Goal: Contribute content

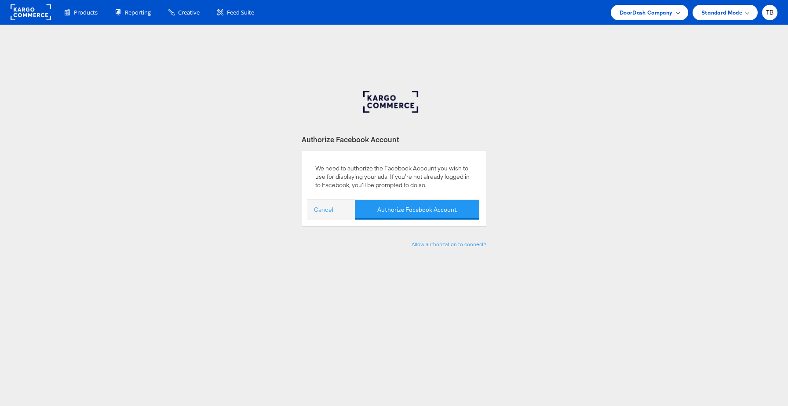
click at [672, 14] on span "DoorDash Company" at bounding box center [646, 12] width 53 height 9
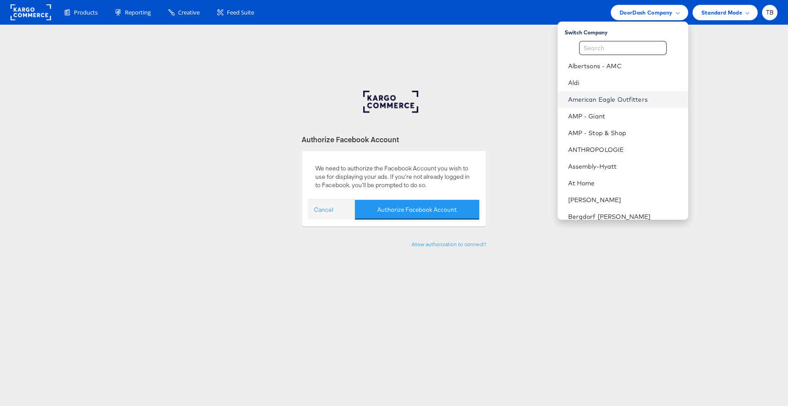
click at [619, 99] on link "American Eagle Outfitters" at bounding box center [624, 99] width 113 height 9
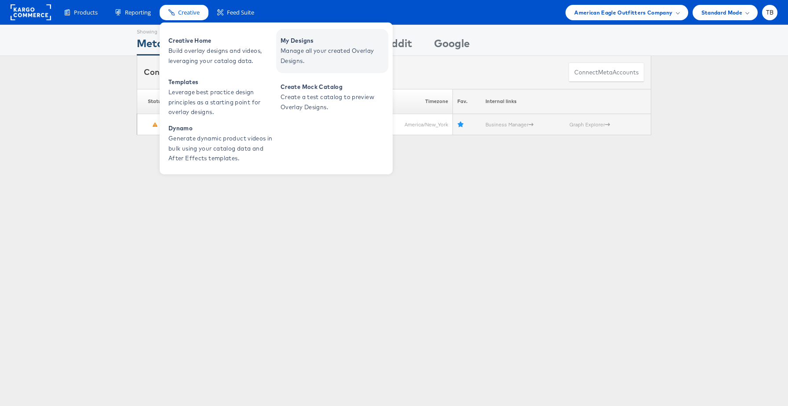
click at [302, 60] on span "Manage all your created Overlay Designs." at bounding box center [334, 56] width 106 height 20
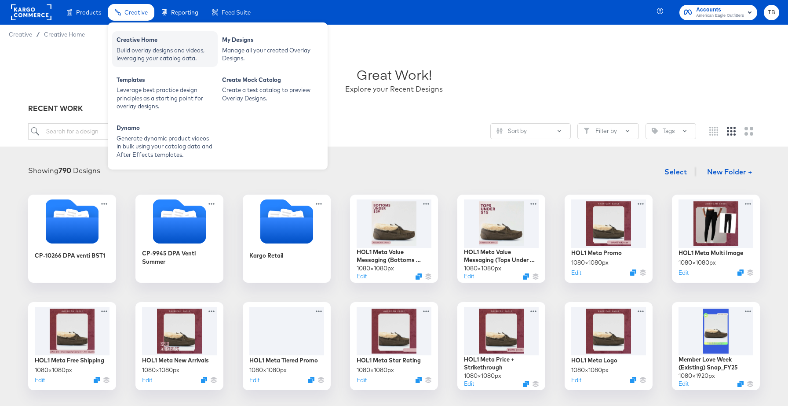
click at [162, 59] on div "Build overlay designs and videos, leveraging your catalog data." at bounding box center [165, 54] width 97 height 16
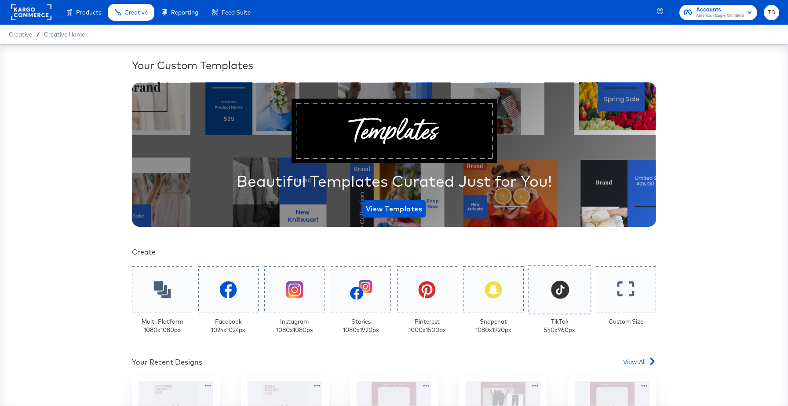
click at [570, 293] on div at bounding box center [559, 289] width 63 height 49
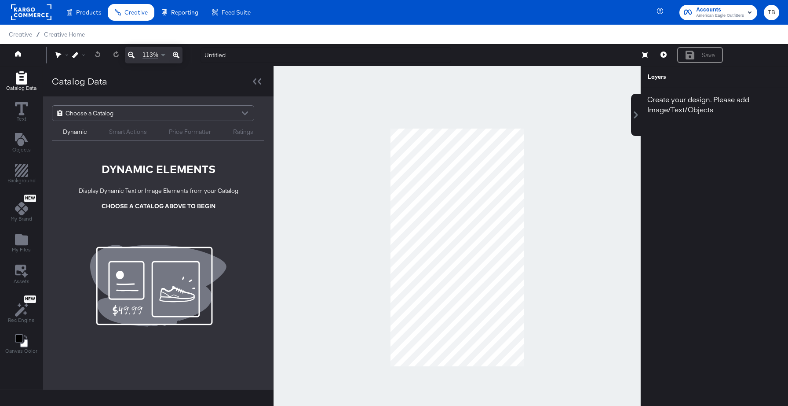
click at [165, 113] on div "Choose a Catalog" at bounding box center [153, 113] width 202 height 15
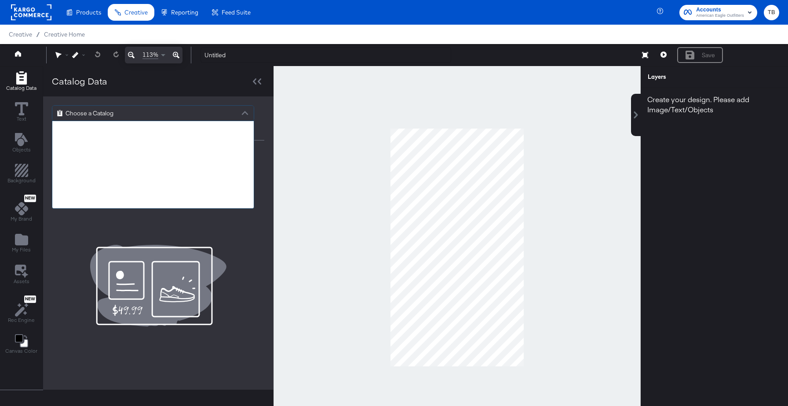
scroll to position [297, 0]
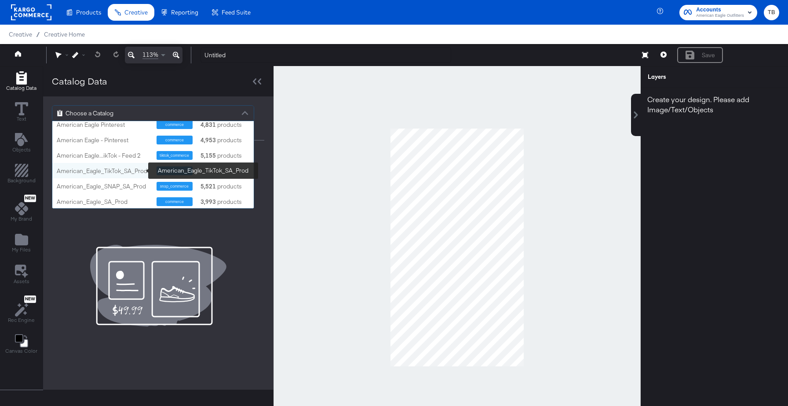
click at [112, 171] on div "American_Eagle_TikTok_SA_Prod" at bounding box center [103, 171] width 93 height 8
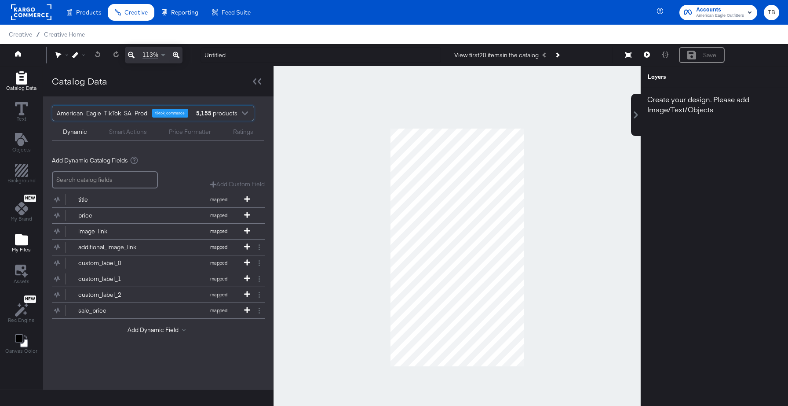
click at [26, 236] on icon "Add Files" at bounding box center [21, 239] width 13 height 11
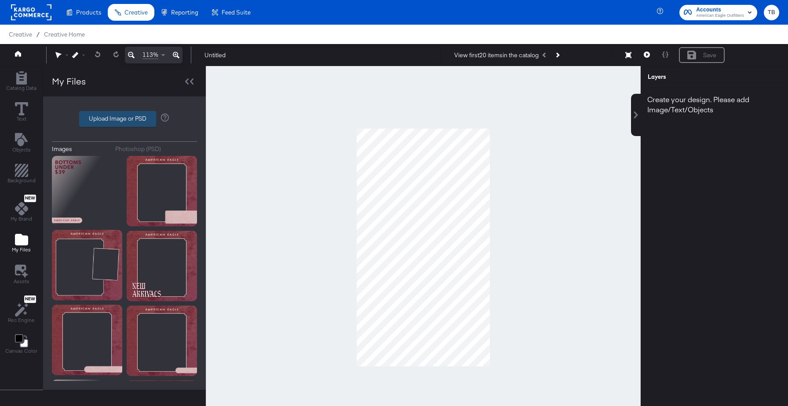
click at [122, 117] on label "Upload Image or PSD" at bounding box center [118, 118] width 76 height 15
click at [125, 119] on input "Upload Image or PSD" at bounding box center [125, 119] width 0 height 0
type input "C:\fakepath\tiktok carousel - logo.png"
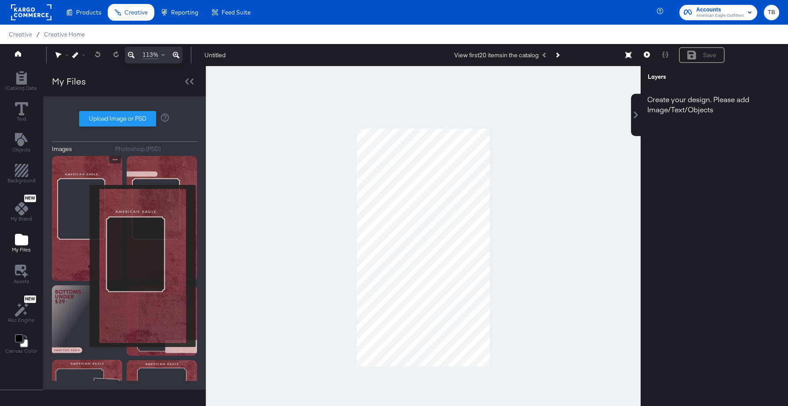
click at [84, 266] on img at bounding box center [87, 218] width 70 height 125
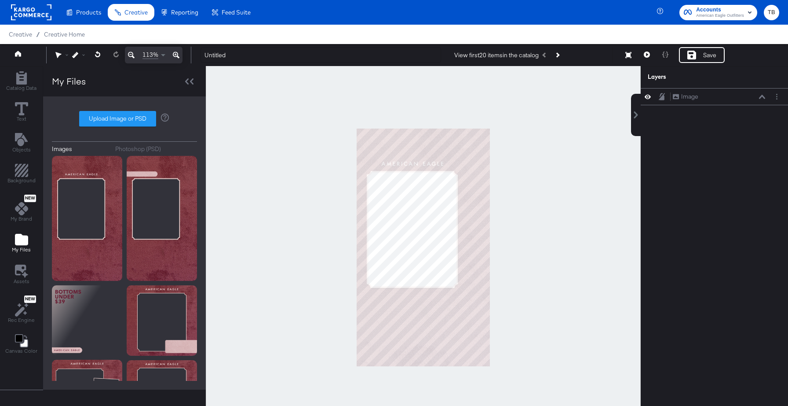
click at [286, 272] on div at bounding box center [423, 247] width 435 height 362
click at [21, 81] on icon "Add Rectangle" at bounding box center [21, 77] width 11 height 13
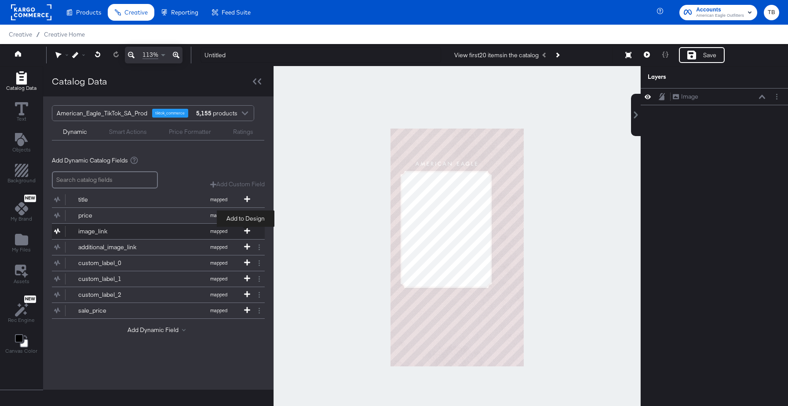
click at [243, 228] on span at bounding box center [247, 230] width 9 height 7
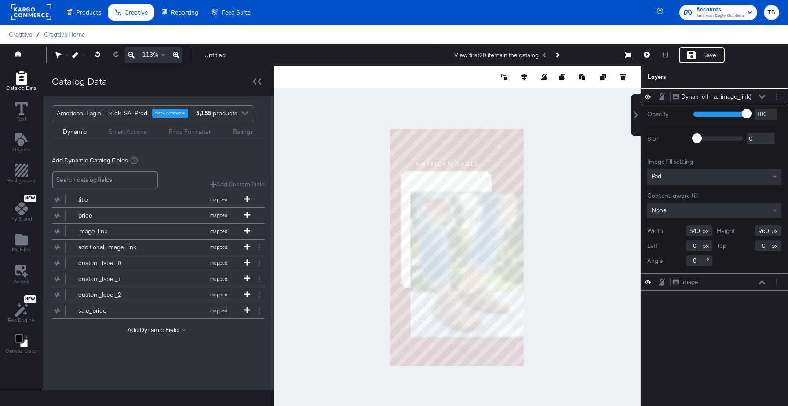
type input "459"
type input "817"
type input "81"
type input "143"
type input "295"
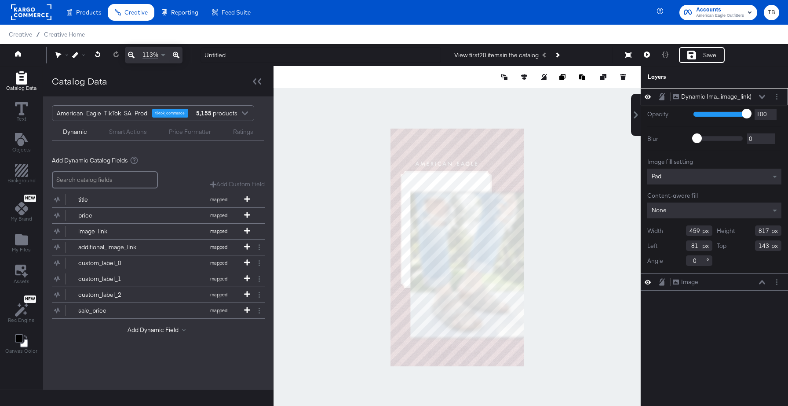
type input "525"
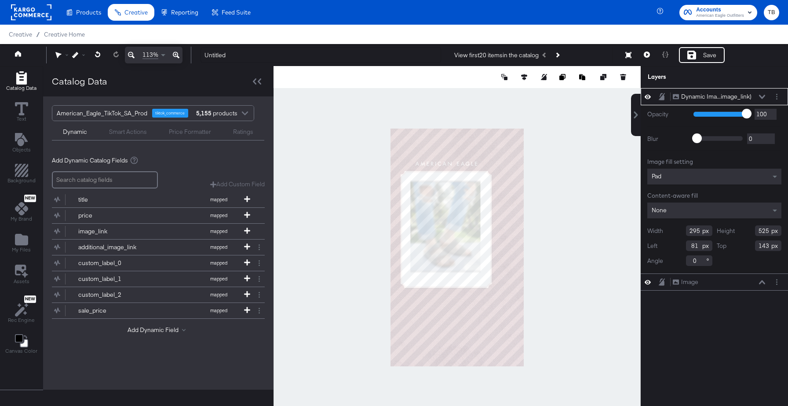
type input "283"
type input "504"
click at [254, 83] on icon at bounding box center [255, 81] width 4 height 6
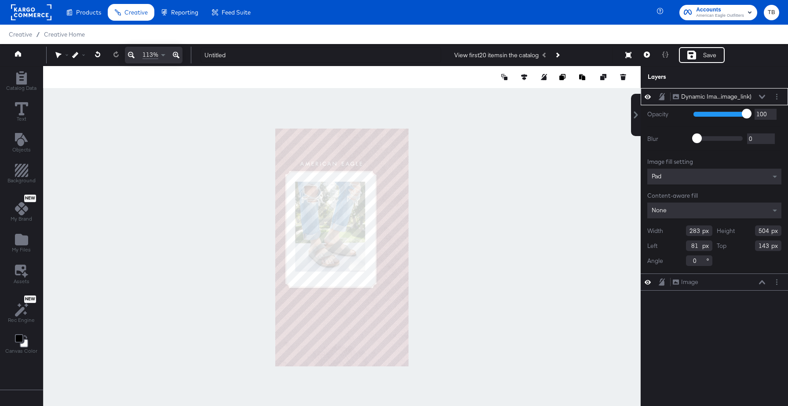
click at [177, 54] on icon at bounding box center [176, 55] width 7 height 11
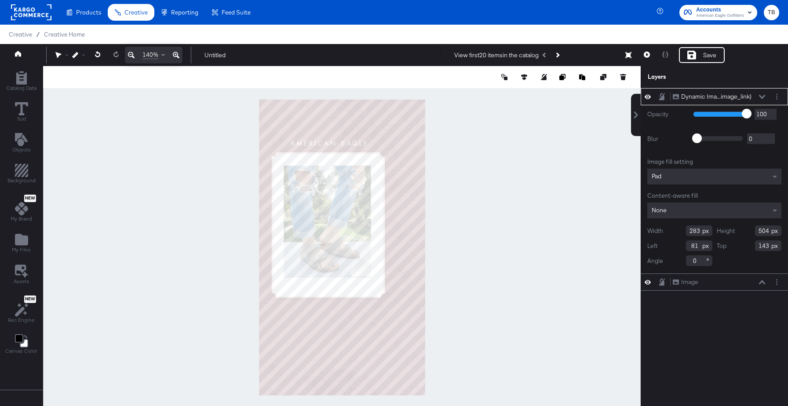
click at [177, 54] on icon at bounding box center [176, 55] width 7 height 11
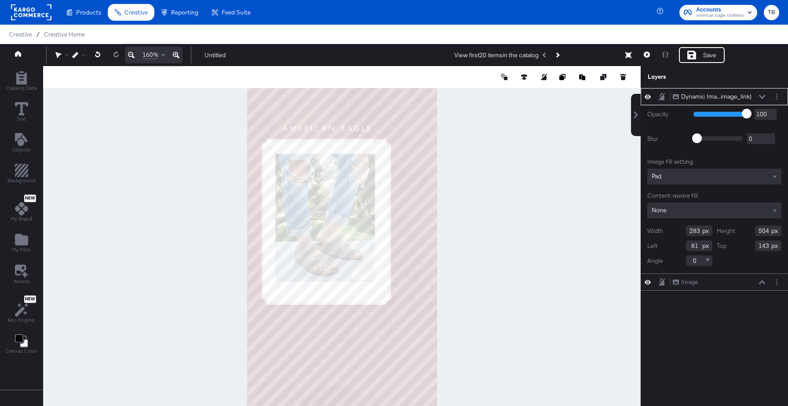
click at [177, 54] on icon at bounding box center [176, 55] width 7 height 11
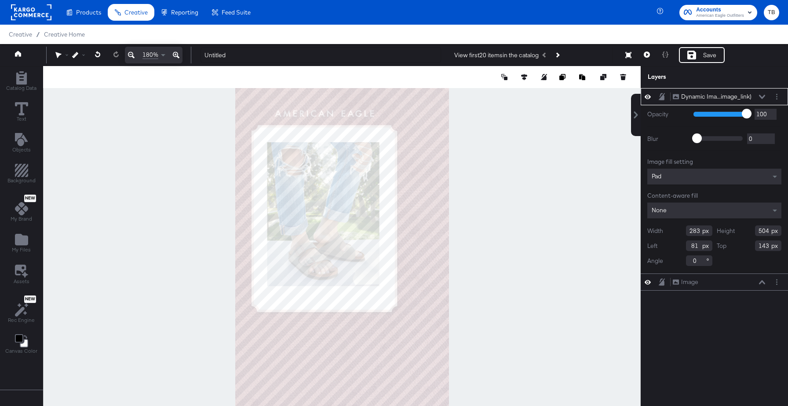
click at [177, 54] on icon at bounding box center [176, 55] width 7 height 11
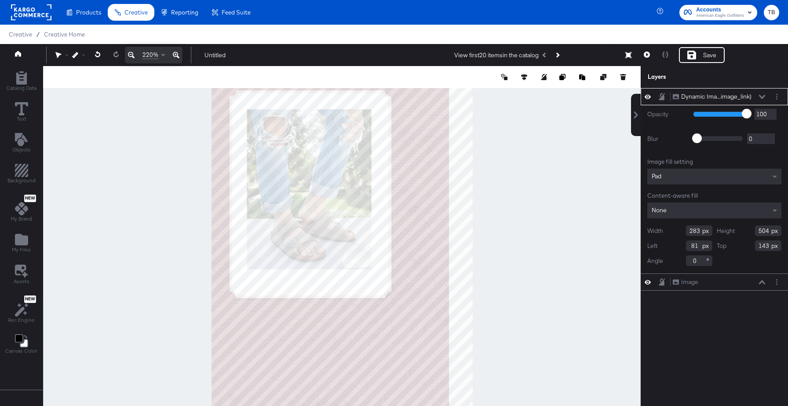
click at [177, 54] on icon at bounding box center [176, 55] width 7 height 11
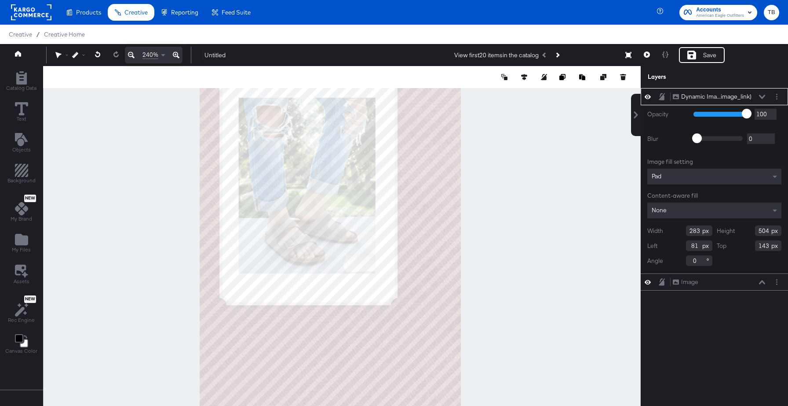
click at [177, 54] on icon at bounding box center [176, 55] width 7 height 11
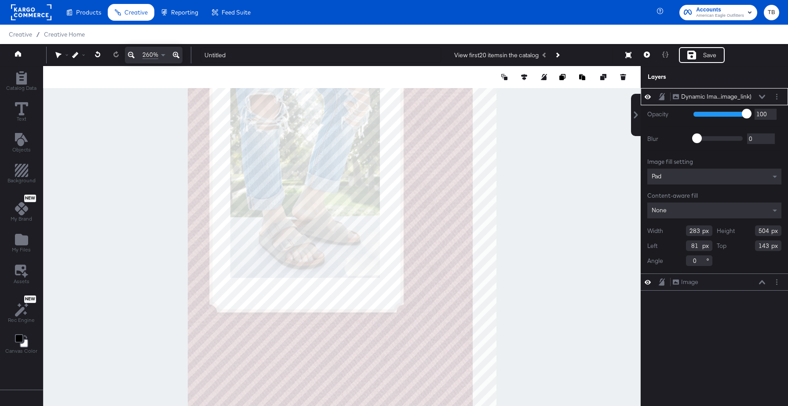
click at [177, 54] on icon at bounding box center [176, 55] width 7 height 11
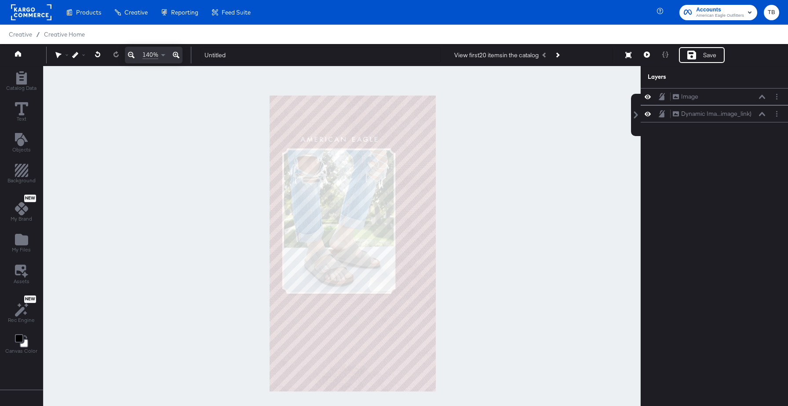
scroll to position [14, 0]
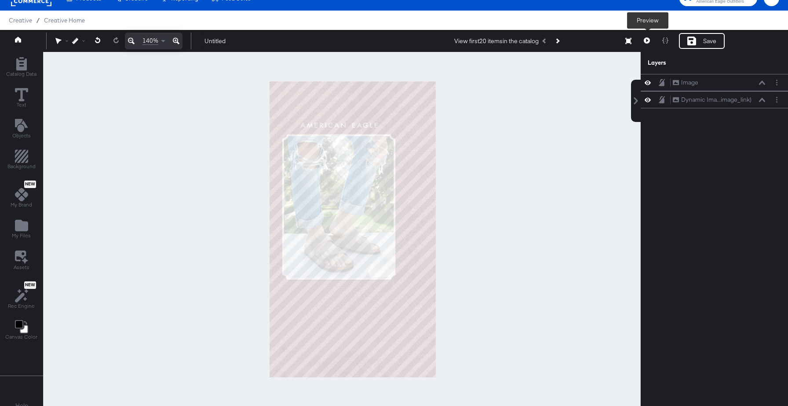
click at [647, 44] on button at bounding box center [647, 41] width 18 height 16
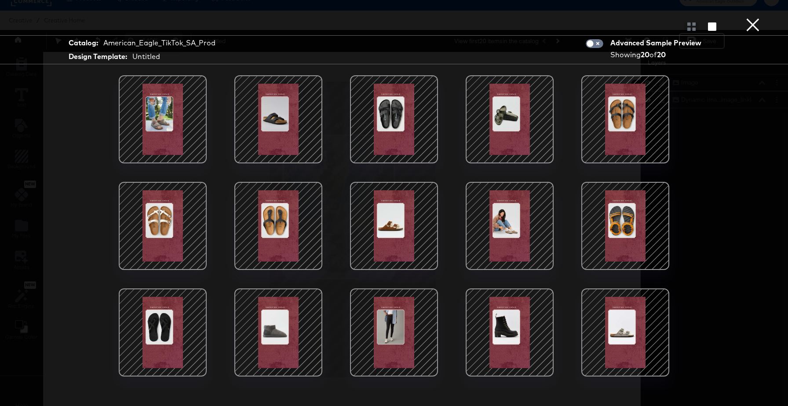
click at [166, 125] on div at bounding box center [162, 119] width 75 height 75
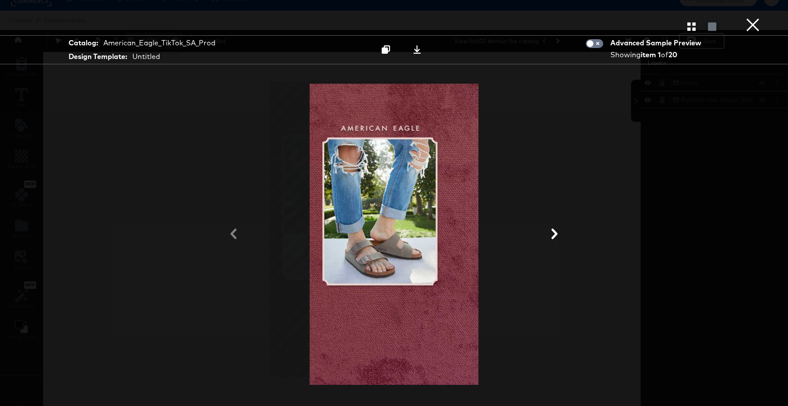
click at [556, 233] on icon at bounding box center [555, 233] width 6 height 11
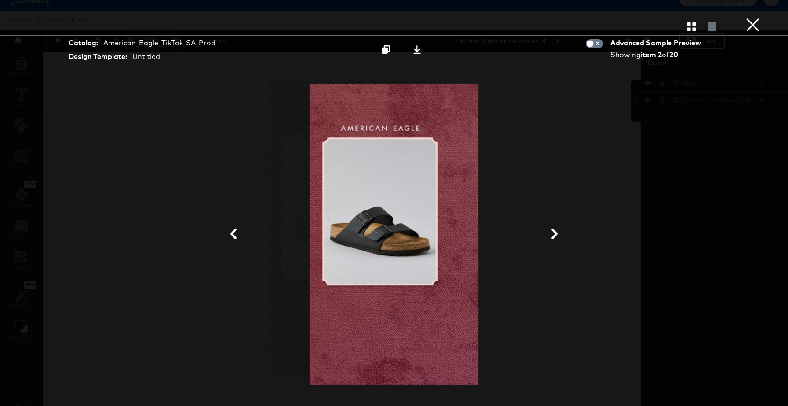
click at [557, 234] on icon at bounding box center [555, 233] width 6 height 11
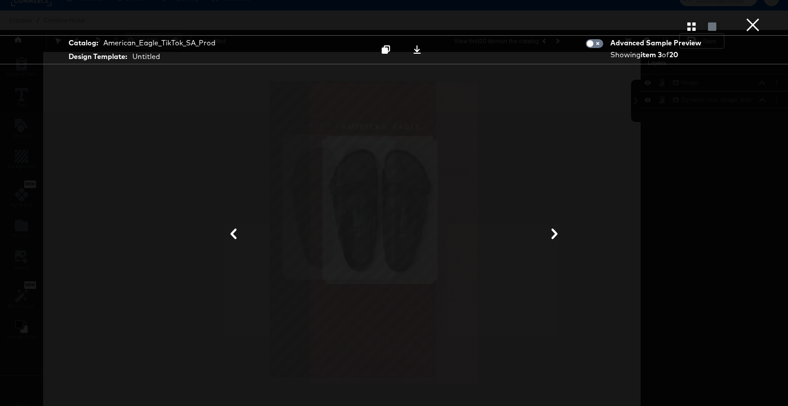
click at [557, 234] on icon at bounding box center [555, 233] width 6 height 11
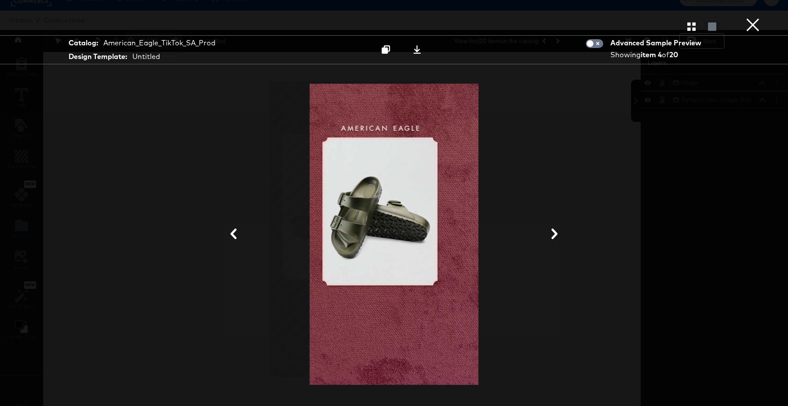
click at [557, 234] on icon at bounding box center [555, 233] width 6 height 11
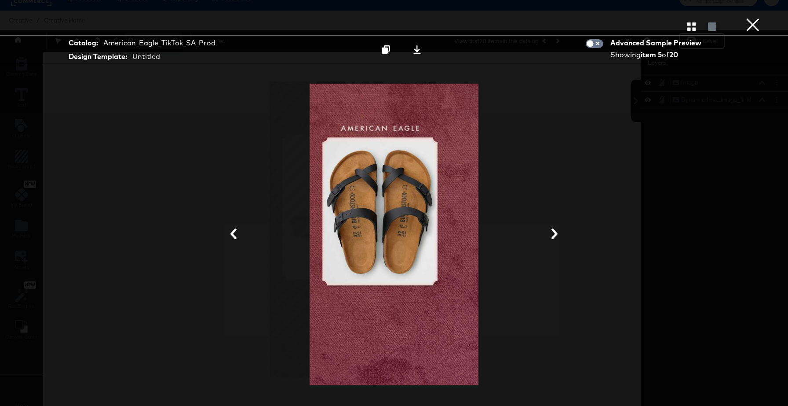
click at [557, 234] on icon at bounding box center [555, 233] width 6 height 11
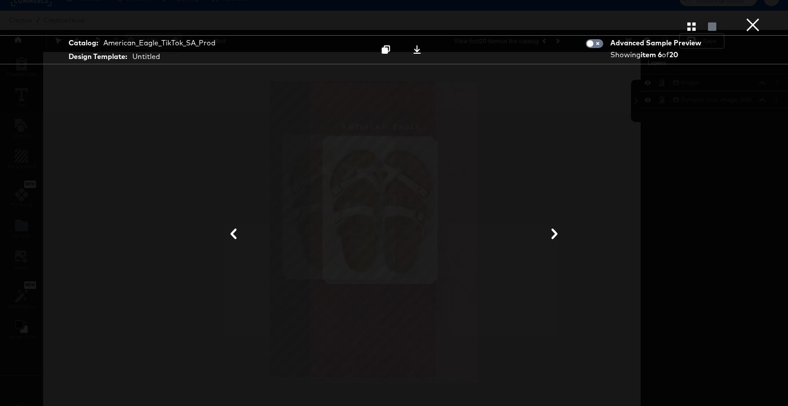
click at [557, 234] on icon at bounding box center [555, 233] width 6 height 11
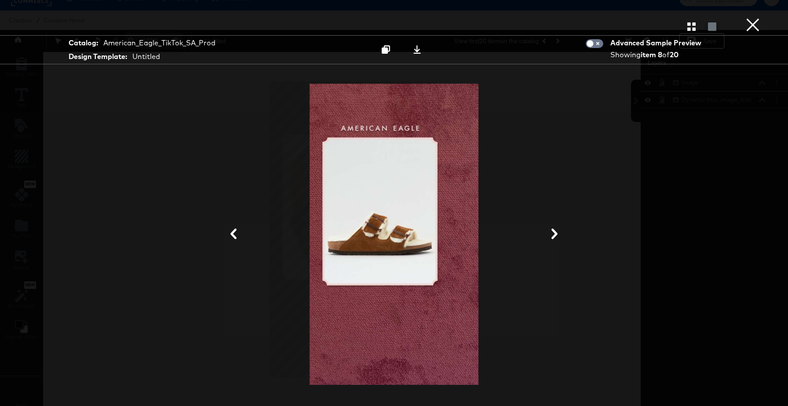
click at [557, 235] on icon at bounding box center [555, 233] width 6 height 11
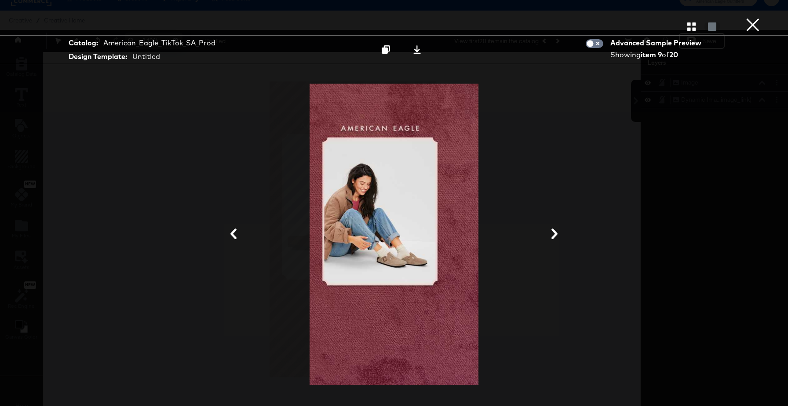
click at [557, 235] on icon at bounding box center [555, 233] width 6 height 11
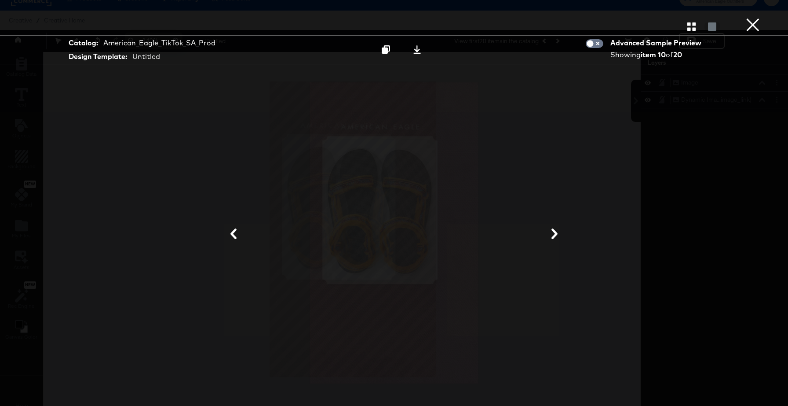
click at [557, 235] on icon at bounding box center [555, 233] width 6 height 11
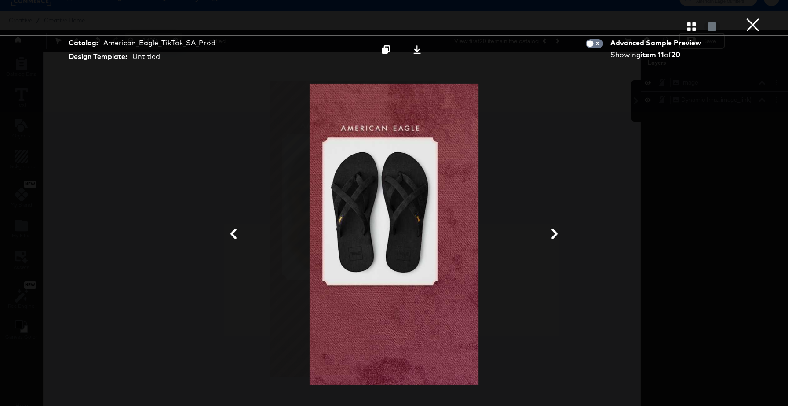
click at [557, 235] on icon at bounding box center [555, 233] width 6 height 11
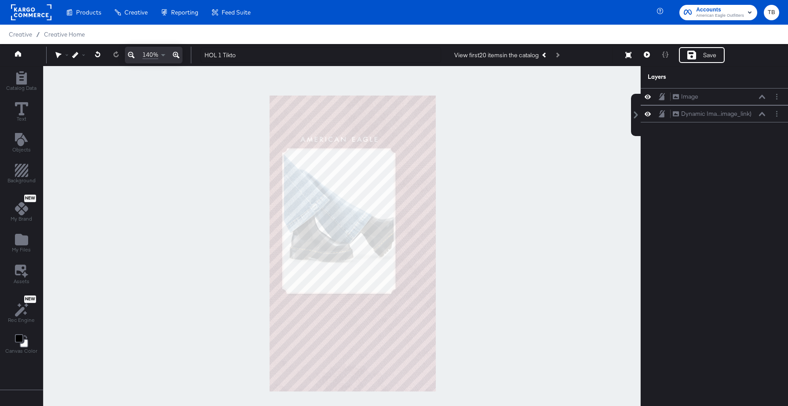
scroll to position [14, 0]
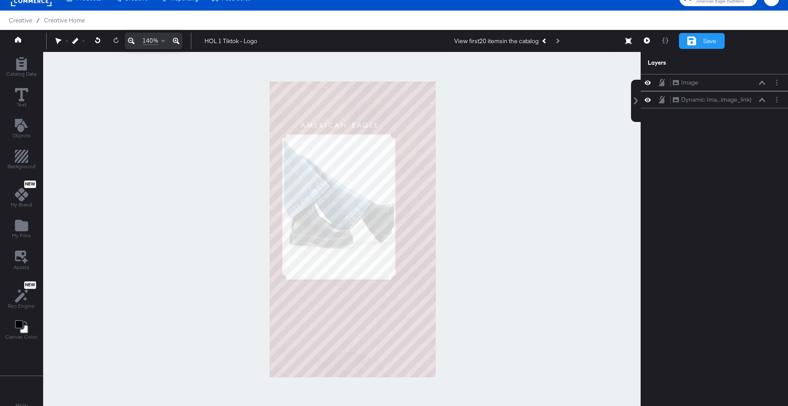
type input "HOL 1 Tiktok - Logo"
click at [707, 44] on div "Save" at bounding box center [709, 41] width 13 height 8
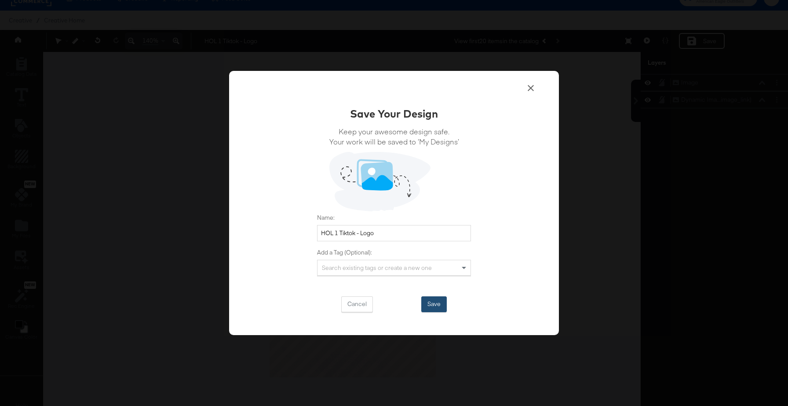
click at [430, 309] on button "Save" at bounding box center [434, 304] width 26 height 16
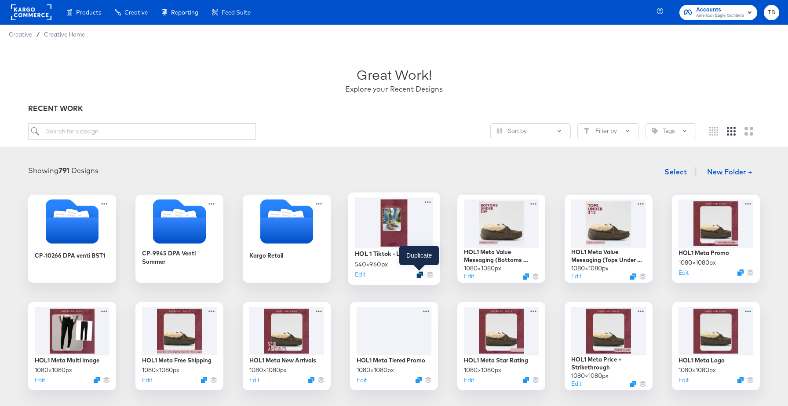
click at [418, 274] on icon "Duplicate" at bounding box center [420, 274] width 7 height 7
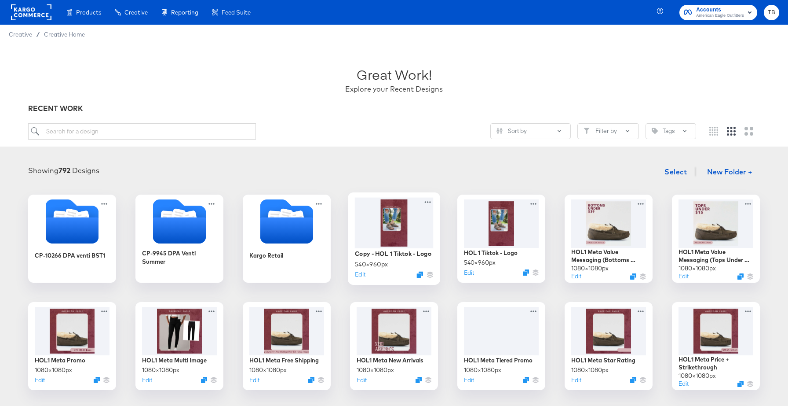
click at [426, 234] on div at bounding box center [394, 222] width 79 height 51
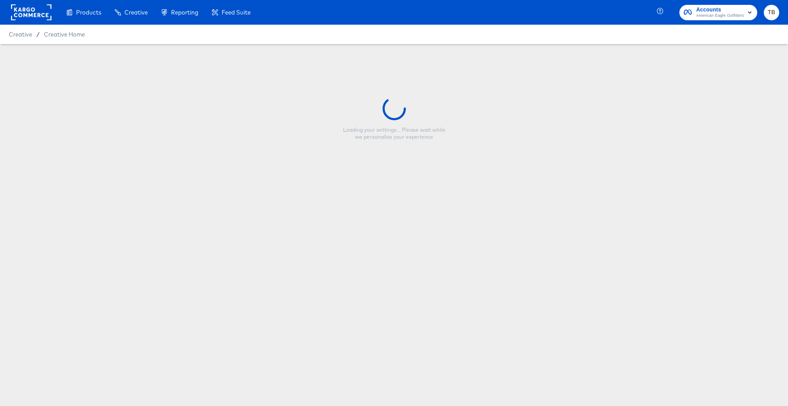
type input "Copy - HOL 1 Tiktok - Logo"
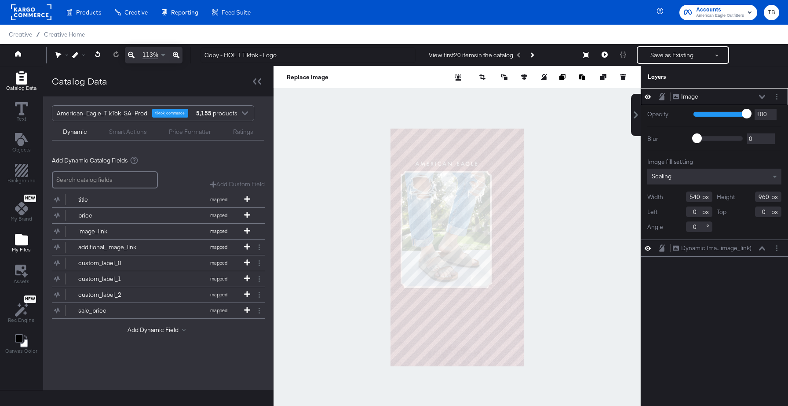
click at [19, 238] on icon "Add Files" at bounding box center [21, 239] width 13 height 11
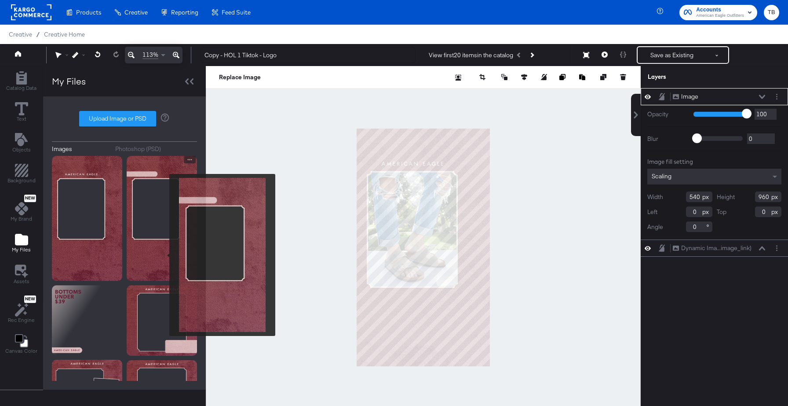
click at [164, 255] on img at bounding box center [162, 218] width 70 height 125
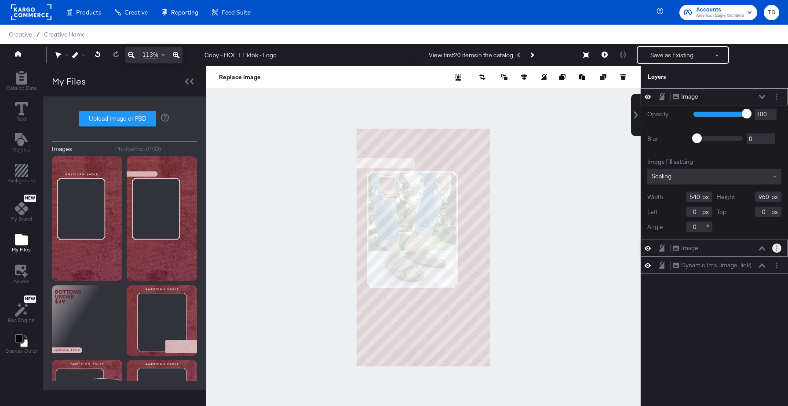
click at [778, 248] on button "Layer Options" at bounding box center [777, 247] width 9 height 9
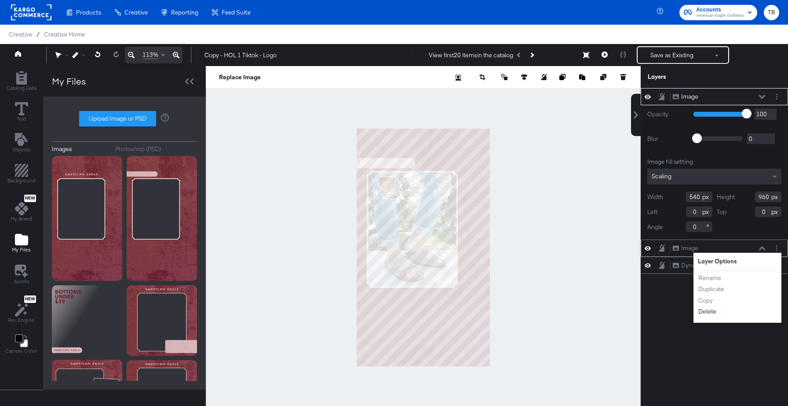
click at [707, 309] on button "Delete" at bounding box center [707, 311] width 19 height 9
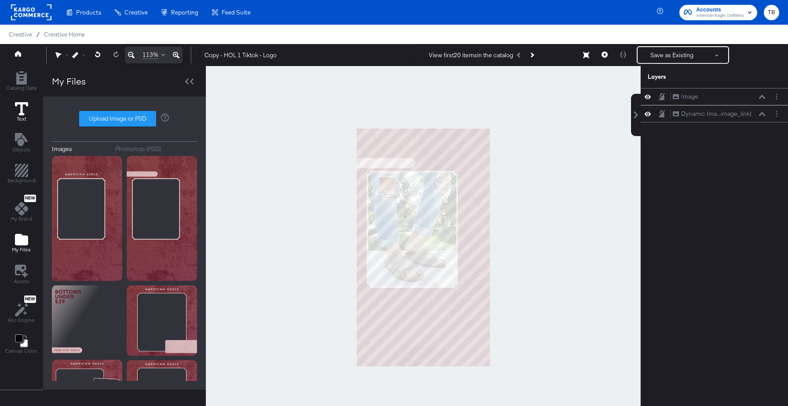
click at [18, 115] on div "Text" at bounding box center [21, 112] width 13 height 20
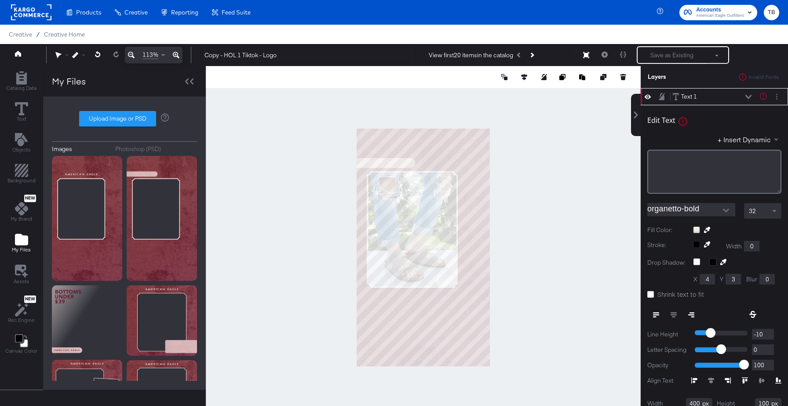
click at [725, 209] on icon "Open" at bounding box center [726, 210] width 6 height 6
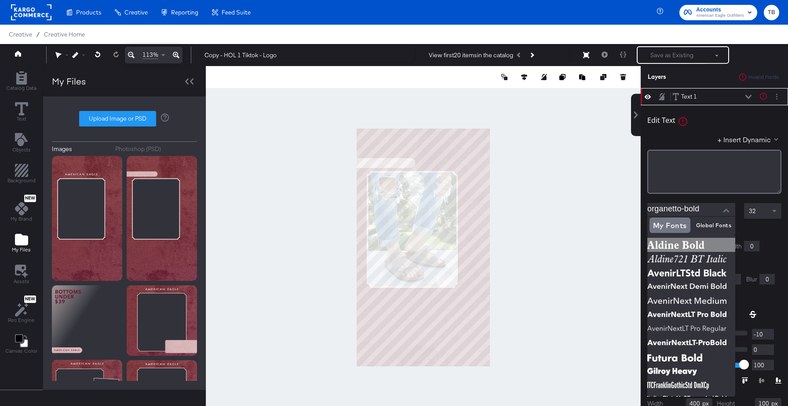
click at [687, 247] on img at bounding box center [692, 245] width 88 height 14
type input "Aldine Bold"
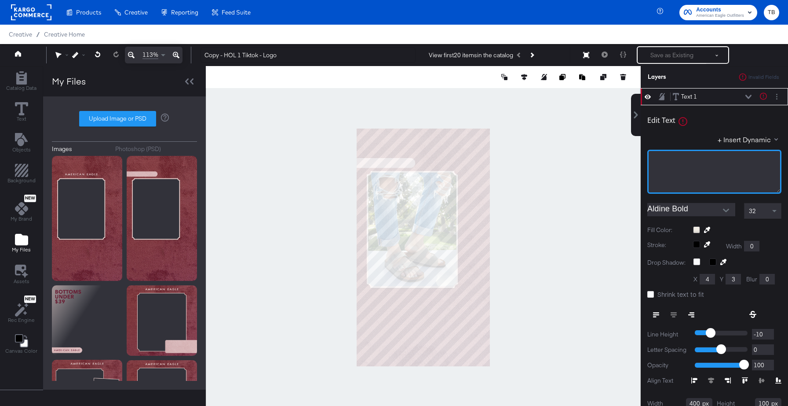
click at [664, 169] on div "﻿" at bounding box center [715, 172] width 134 height 44
click at [700, 230] on div at bounding box center [737, 229] width 88 height 7
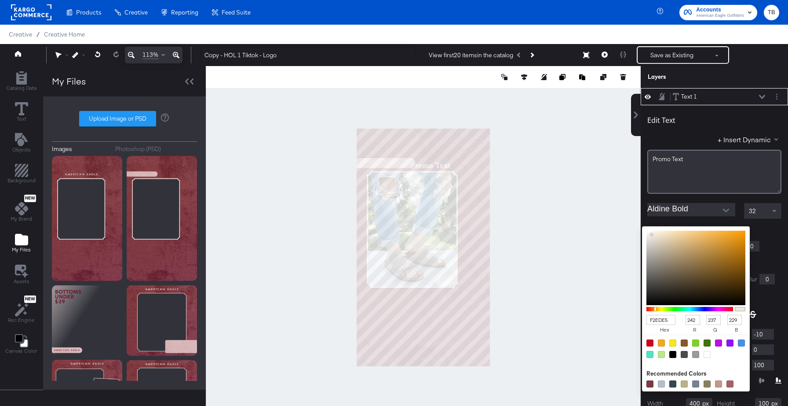
click at [657, 319] on input "F2EDE5" at bounding box center [661, 320] width 29 height 10
click at [667, 321] on input "F2EDE5" at bounding box center [661, 320] width 29 height 10
type input "681"
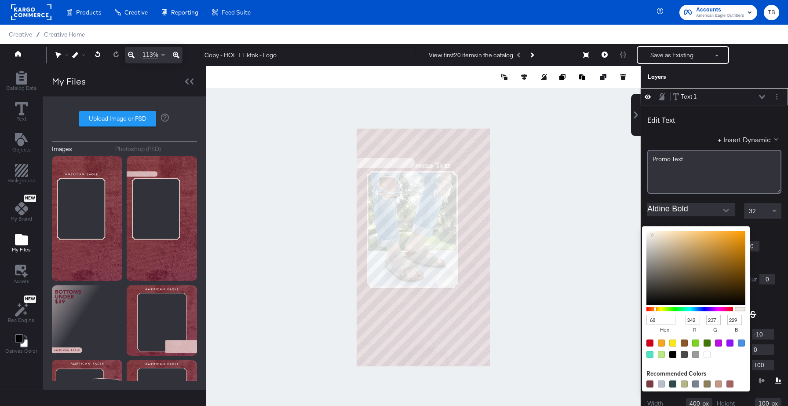
type input "102"
type input "136"
type input "17"
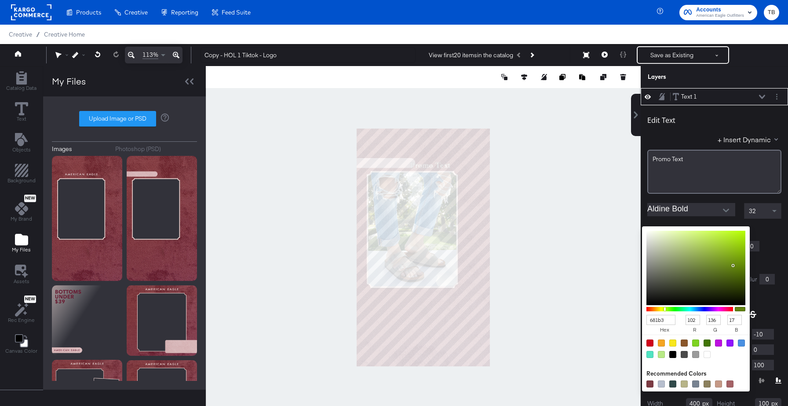
type input "681b31"
type input "104"
type input "27"
type input "49"
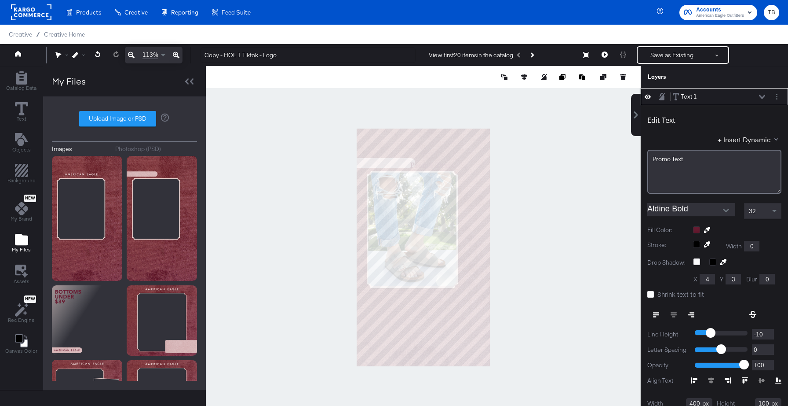
click at [175, 52] on icon at bounding box center [176, 55] width 7 height 11
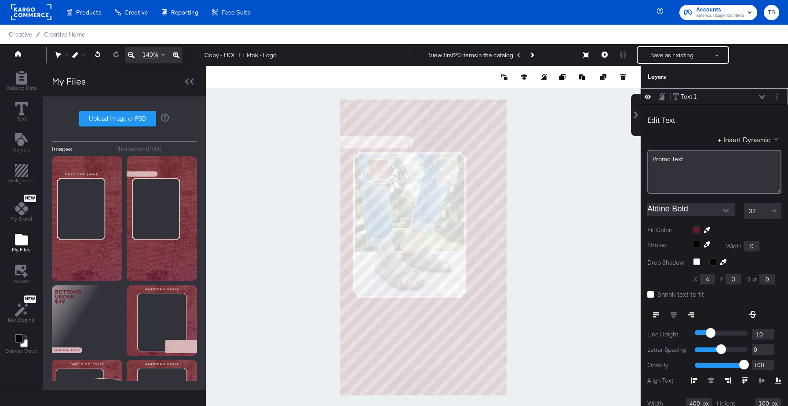
click at [175, 52] on icon at bounding box center [176, 55] width 7 height 11
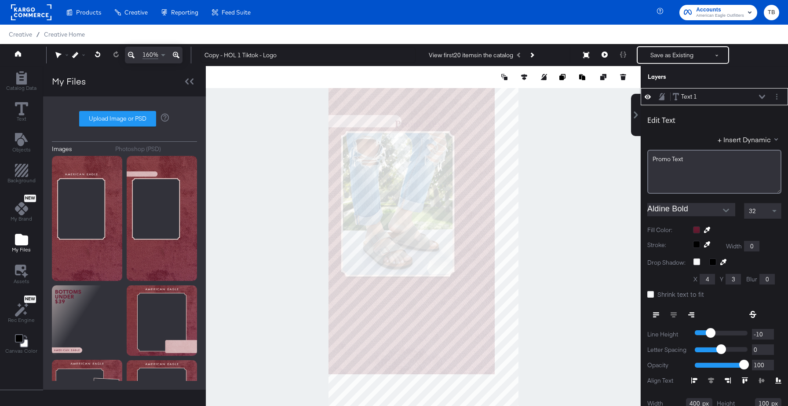
click at [175, 52] on icon at bounding box center [176, 55] width 7 height 11
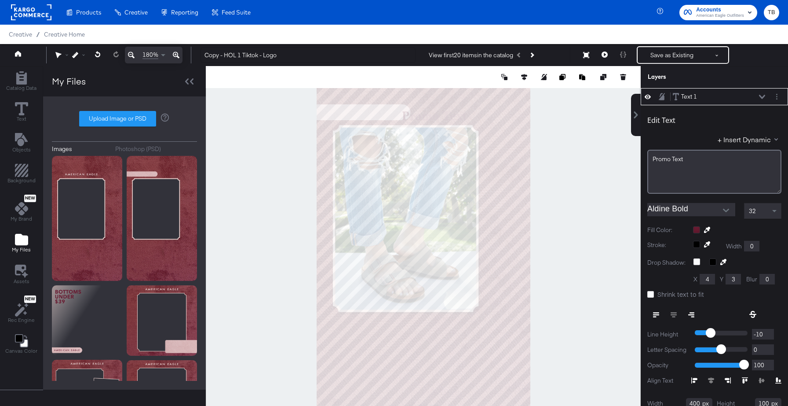
click at [175, 52] on icon at bounding box center [176, 55] width 7 height 11
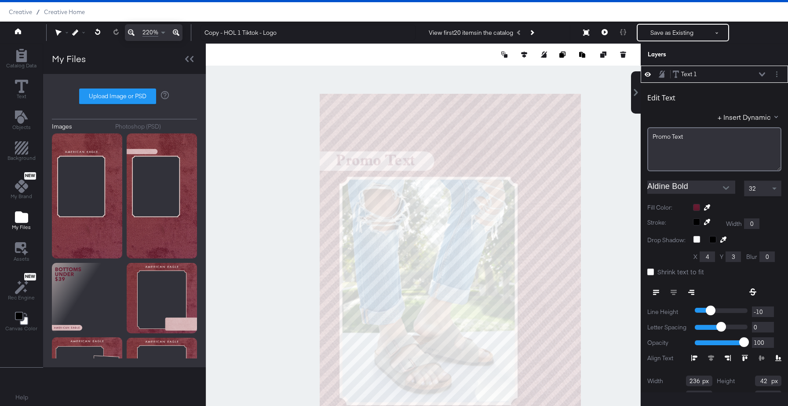
scroll to position [22, 0]
click at [761, 191] on div "32" at bounding box center [763, 188] width 37 height 15
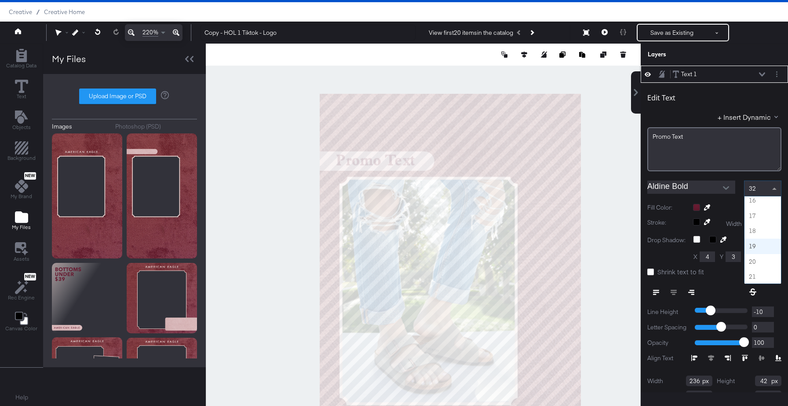
scroll to position [233, 0]
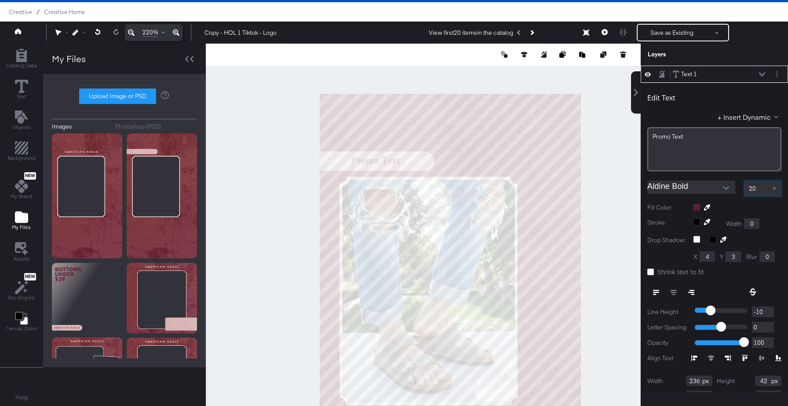
click at [617, 120] on div at bounding box center [423, 225] width 435 height 362
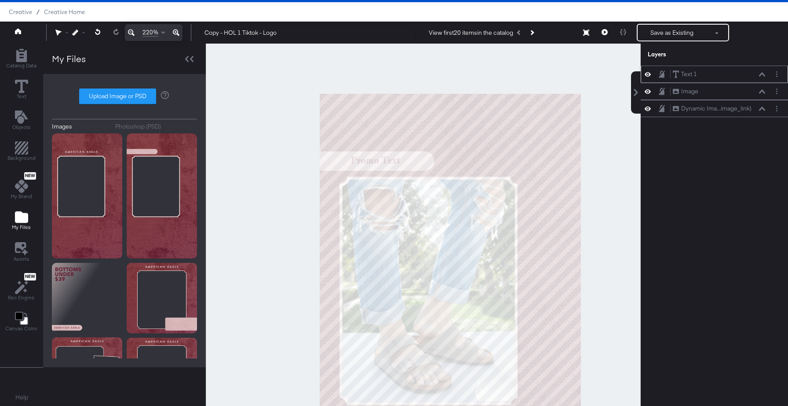
click at [759, 75] on div "Text 1 Text 1" at bounding box center [719, 74] width 93 height 9
click at [764, 75] on icon at bounding box center [762, 74] width 6 height 4
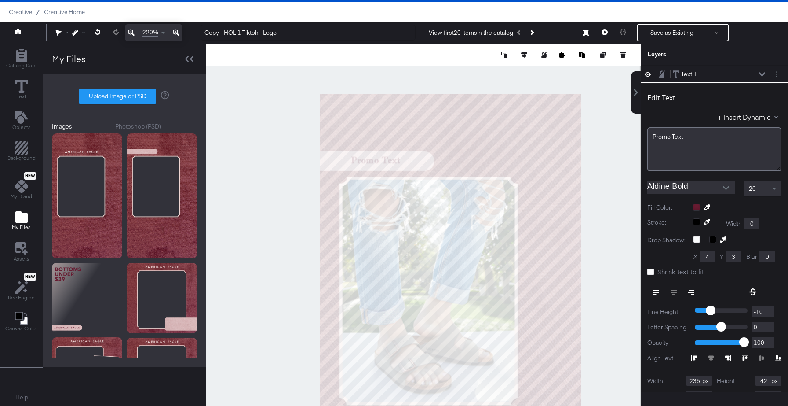
type input "119"
click at [694, 136] on div "Promo ﻿Text" at bounding box center [714, 137] width 123 height 8
click at [689, 136] on div "Promo ﻿Text" at bounding box center [714, 137] width 123 height 8
drag, startPoint x: 689, startPoint y: 136, endPoint x: 646, endPoint y: 137, distance: 43.1
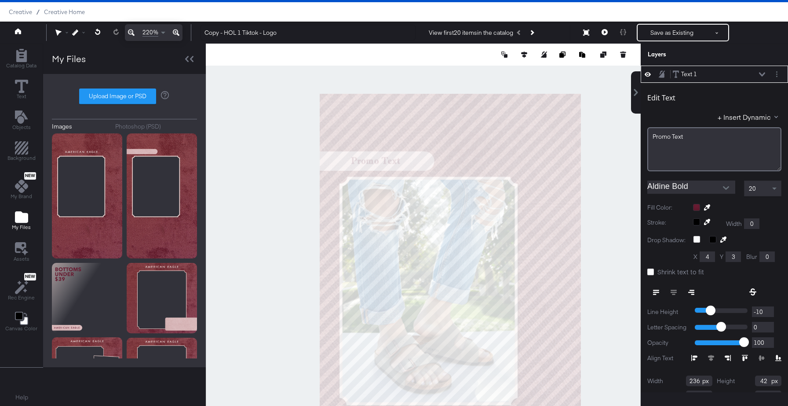
click at [646, 137] on div "Edit Text + Insert Dynamic Promo ﻿Text Aldine Bold 20 Fill Color: Stroke: Width…" at bounding box center [714, 253] width 147 height 341
click at [660, 137] on span "Promo ﻿Text" at bounding box center [668, 137] width 30 height 8
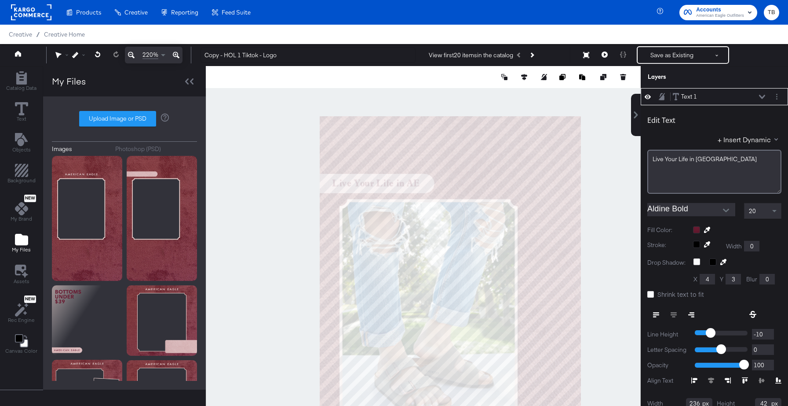
scroll to position [22, 0]
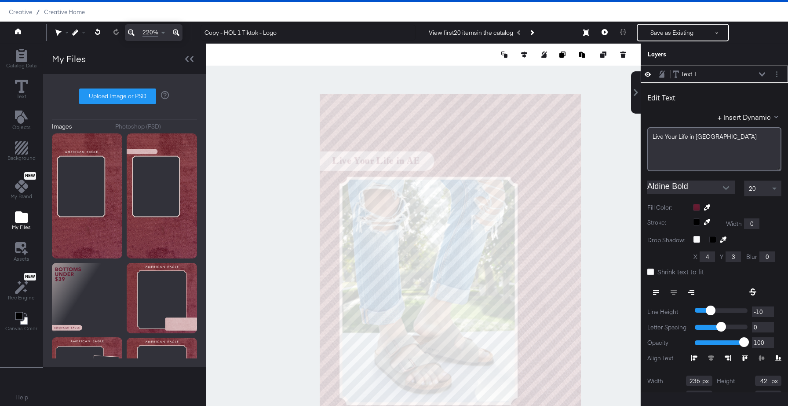
click at [602, 161] on div at bounding box center [423, 225] width 434 height 362
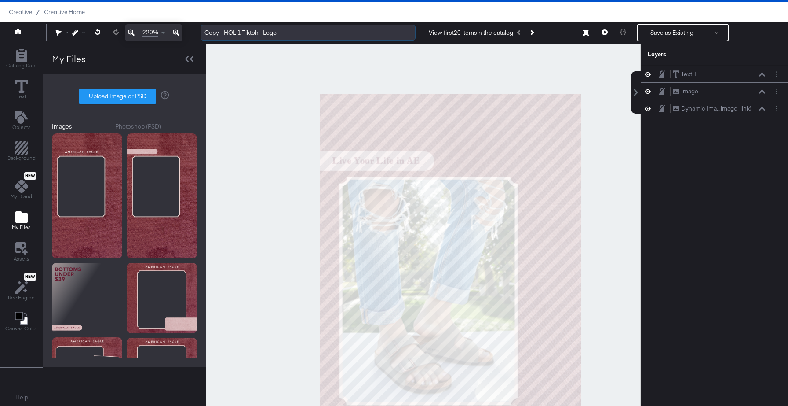
click at [300, 33] on input "Copy - HOL 1 Tiktok - Logo" at bounding box center [308, 33] width 215 height 16
click at [225, 33] on input "Copy - HOL 1 Tiktok - Promo" at bounding box center [308, 33] width 215 height 16
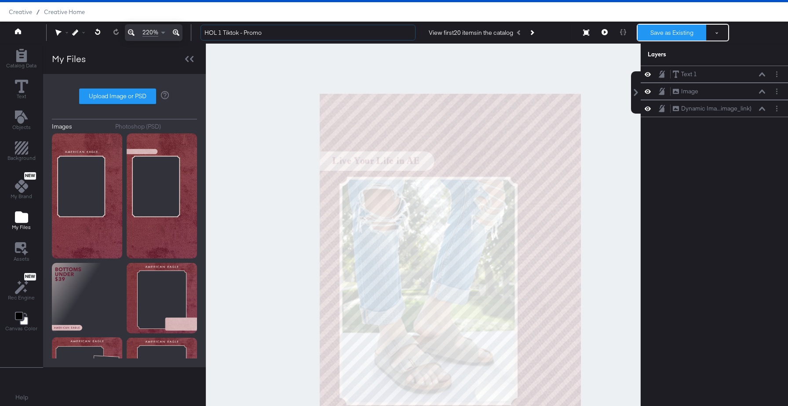
type input "HOL 1 Tiktok - Promo"
click at [669, 33] on button "Save as Existing" at bounding box center [672, 33] width 69 height 16
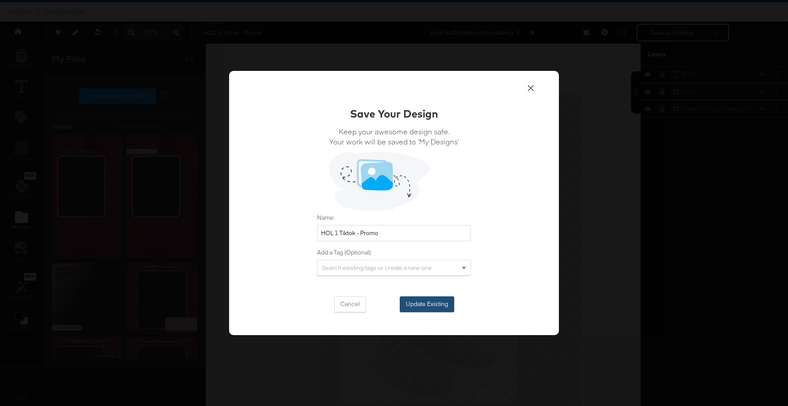
click at [427, 310] on button "Update Existing" at bounding box center [427, 304] width 55 height 16
